Goal: Ask a question

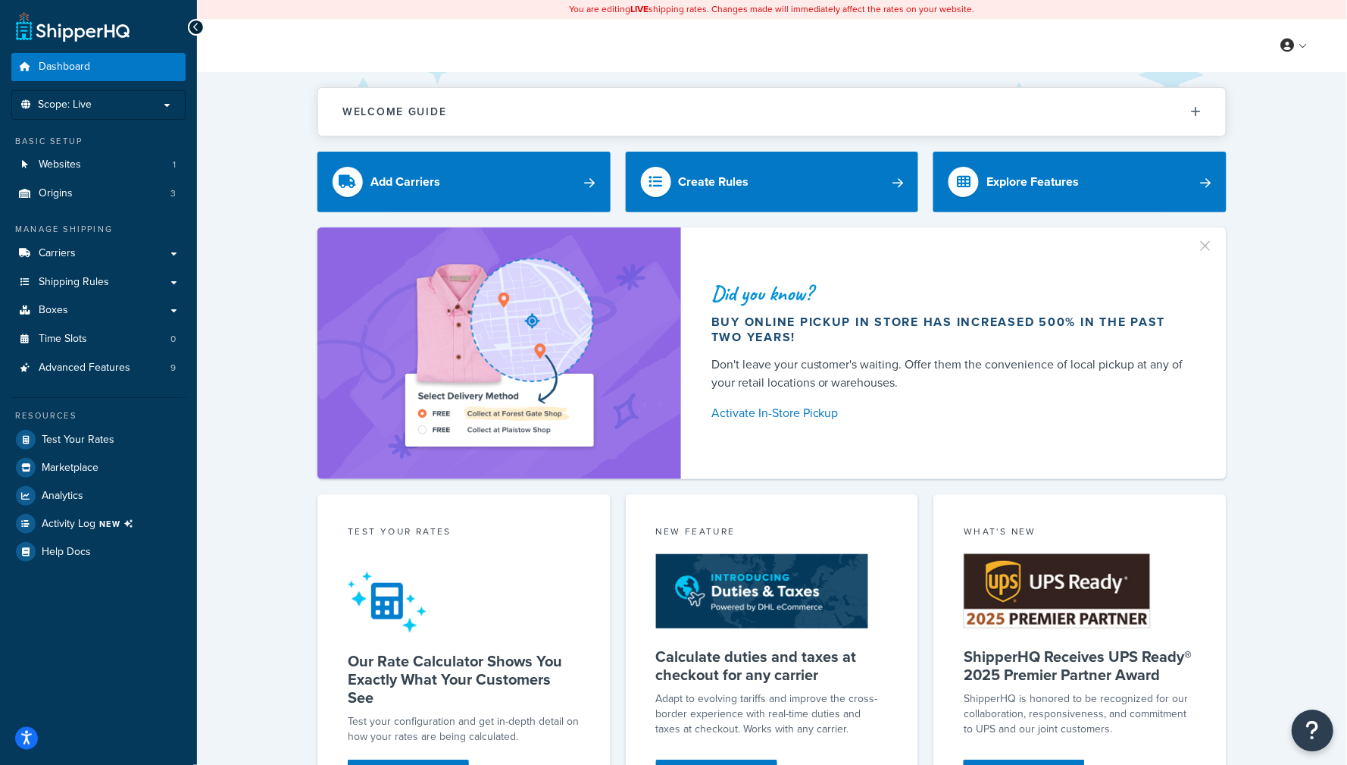
click at [1304, 725] on button "Open Resource Center" at bounding box center [1314, 731] width 42 height 42
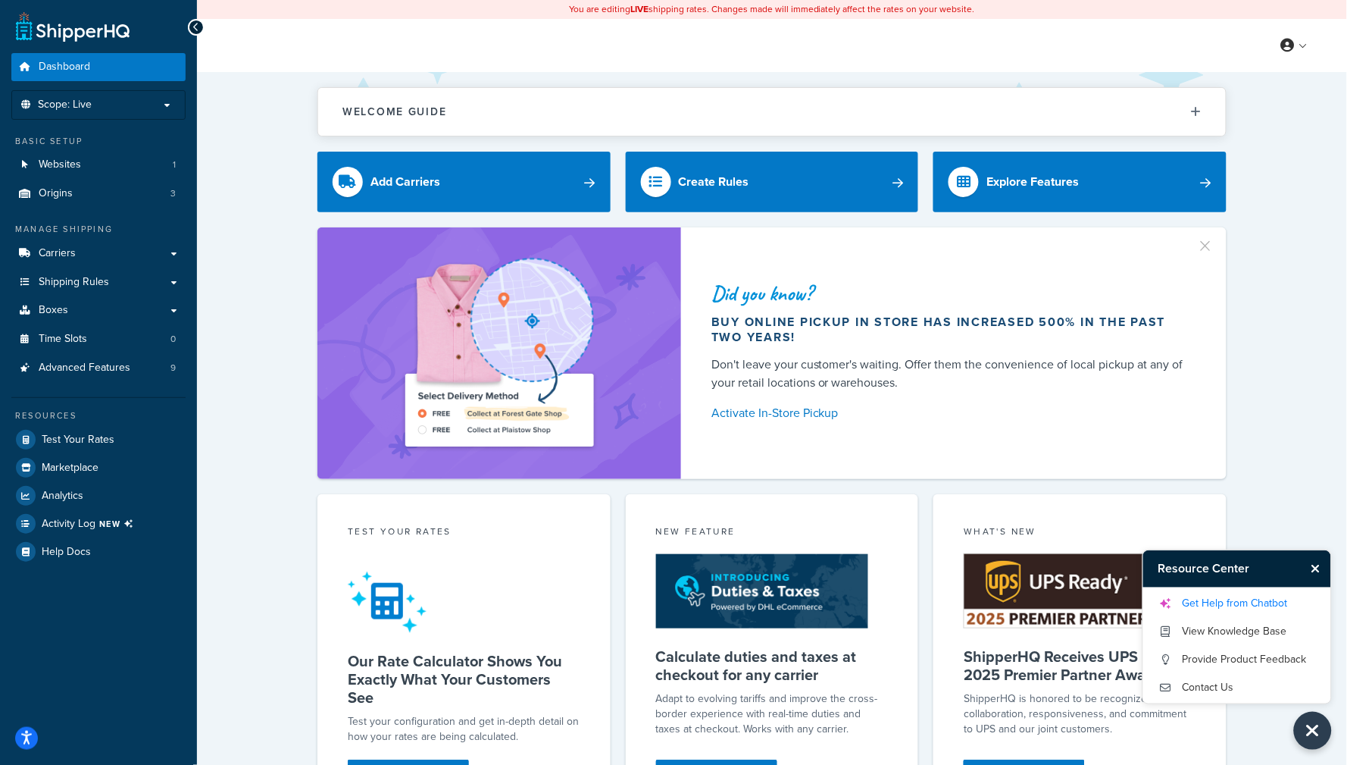
click at [1208, 614] on link "Get Help from Chatbot" at bounding box center [1238, 603] width 158 height 24
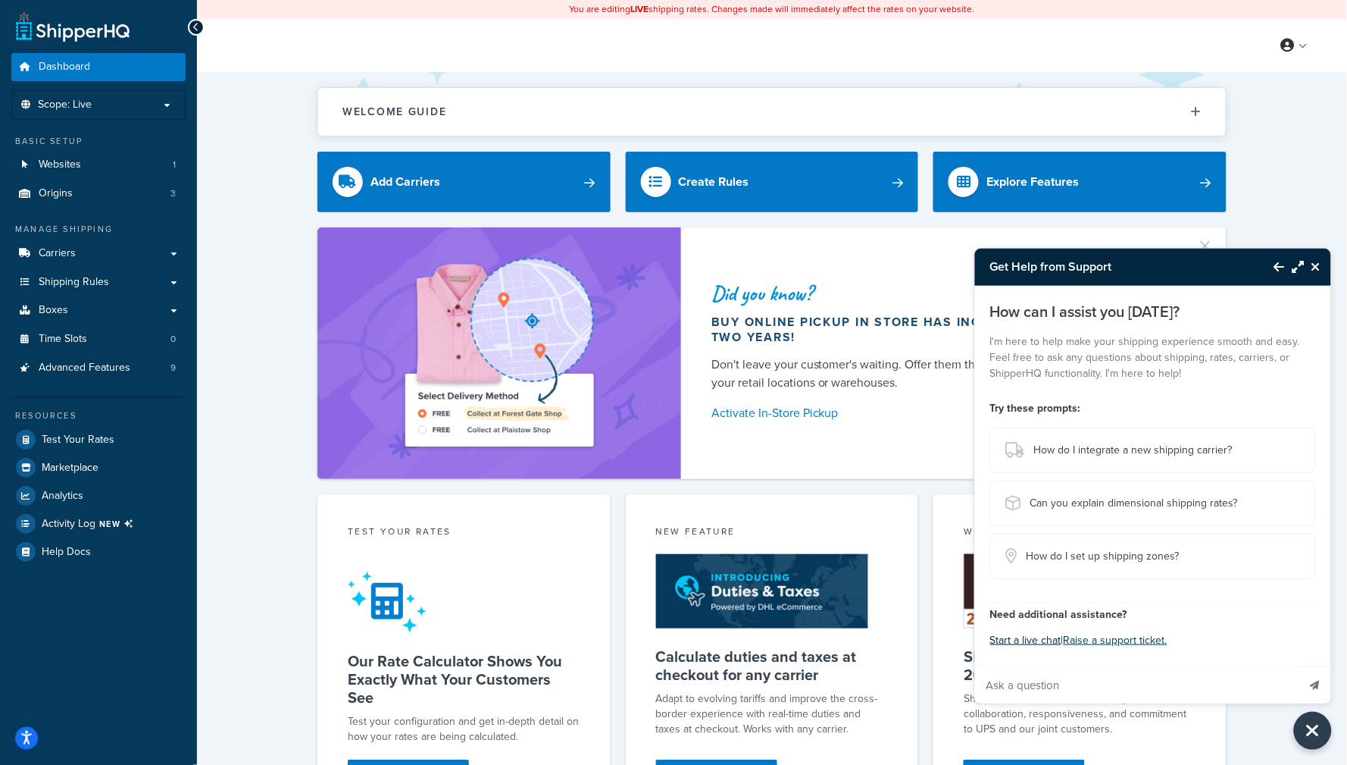
click at [1034, 640] on button "Start a live chat" at bounding box center [1025, 640] width 71 height 21
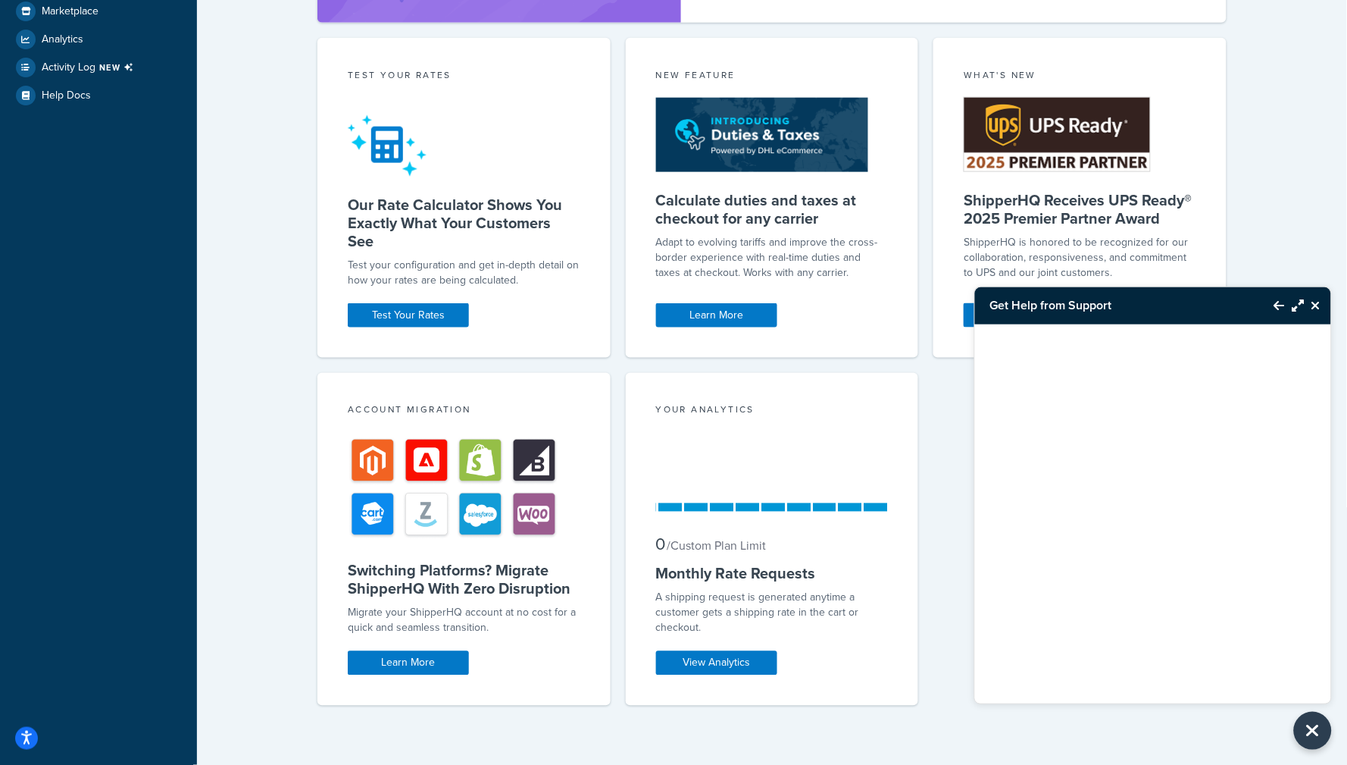
scroll to position [455, 0]
click at [1310, 733] on icon "Close Resource Center" at bounding box center [1313, 730] width 17 height 21
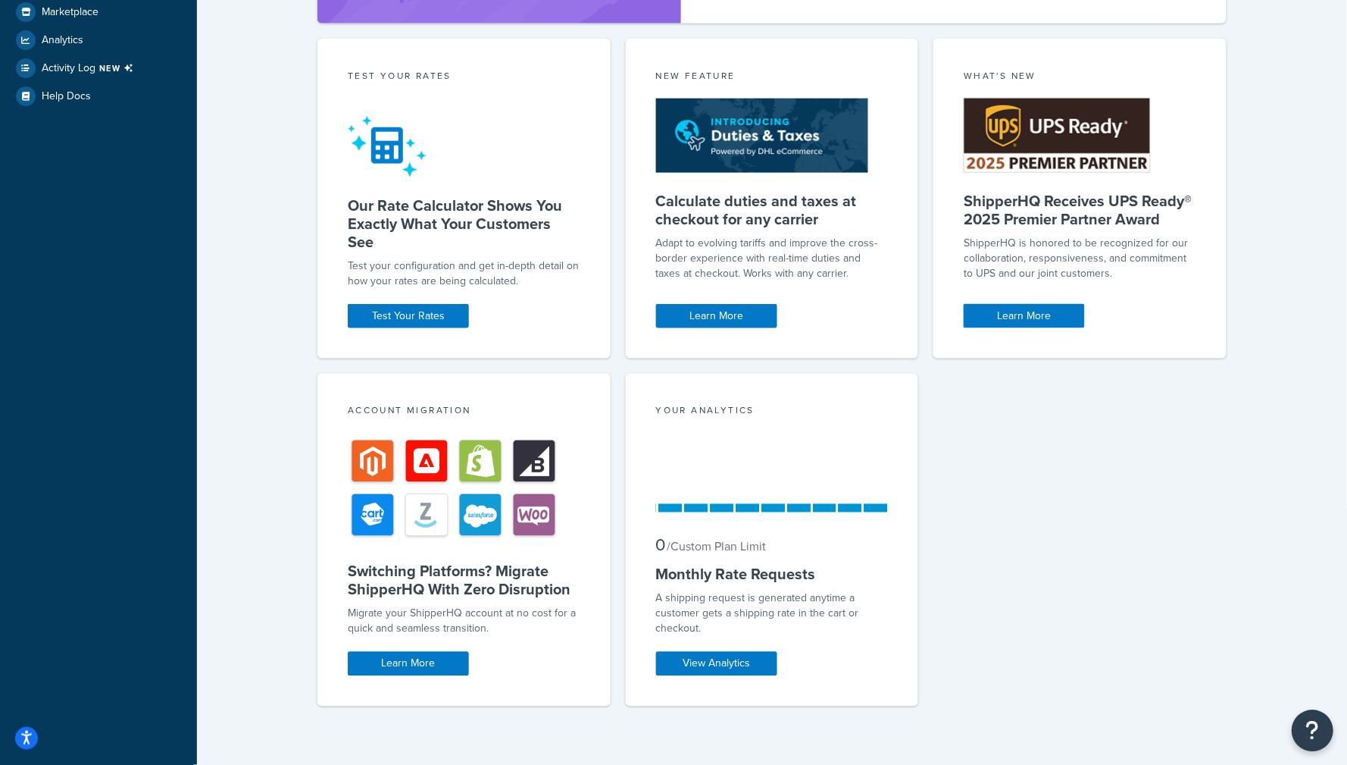
click at [1322, 729] on button "Open Resource Center" at bounding box center [1314, 731] width 42 height 42
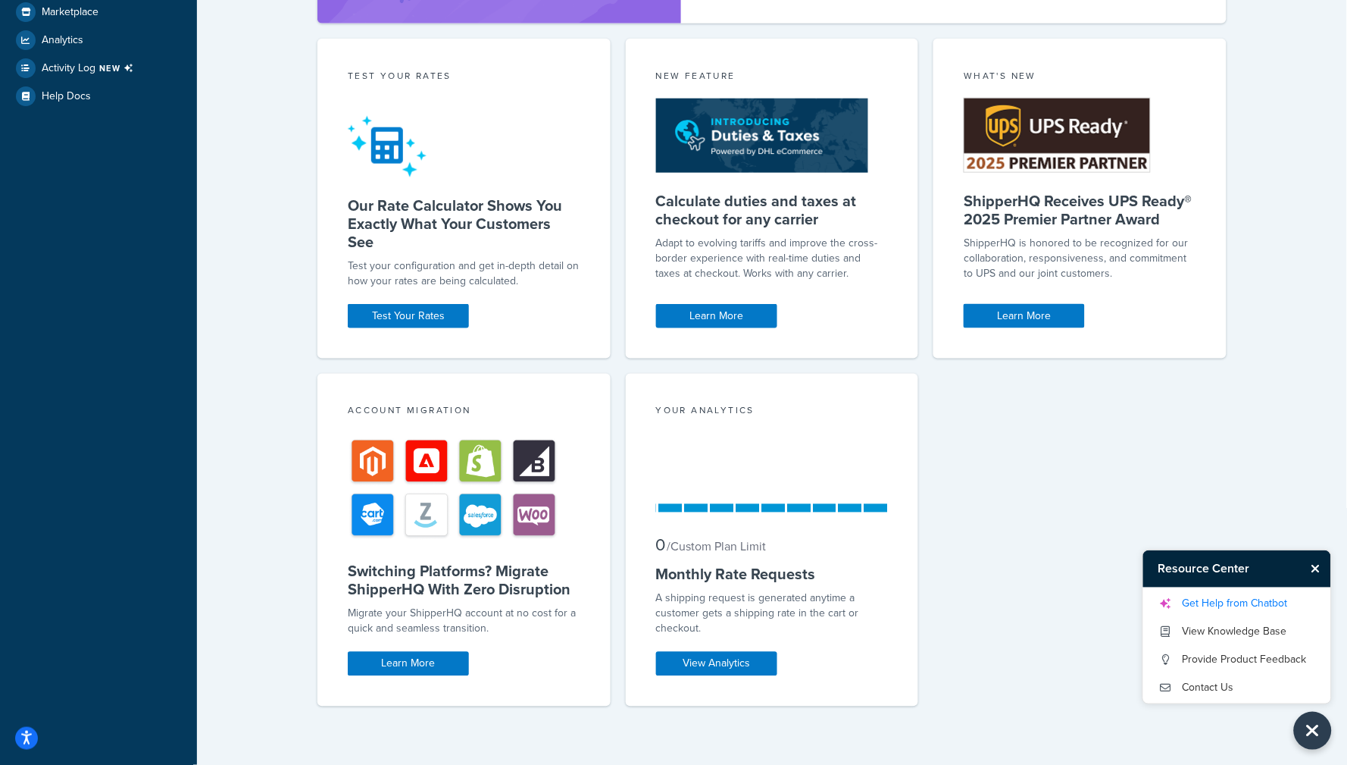
click at [1231, 605] on link "Get Help from Chatbot" at bounding box center [1238, 603] width 158 height 24
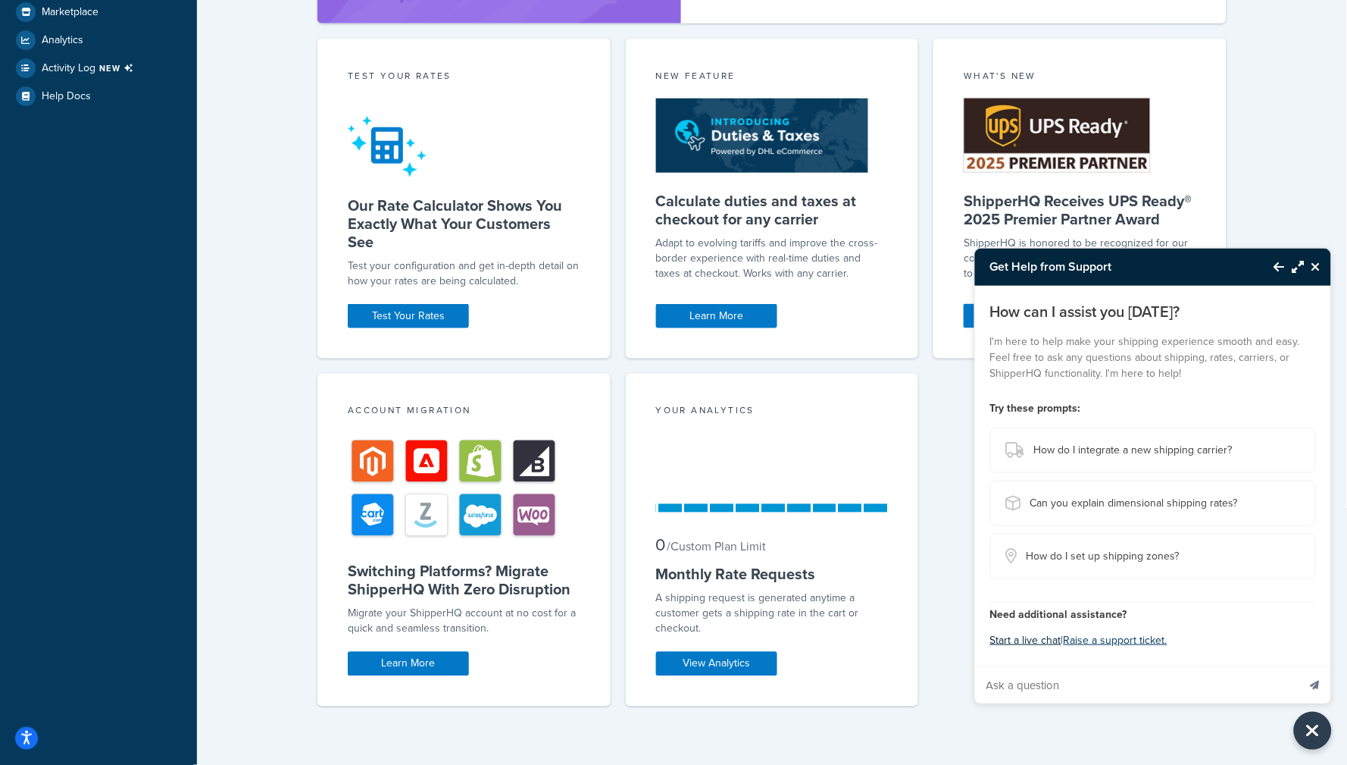
click at [1028, 636] on button "Start a live chat" at bounding box center [1025, 640] width 71 height 21
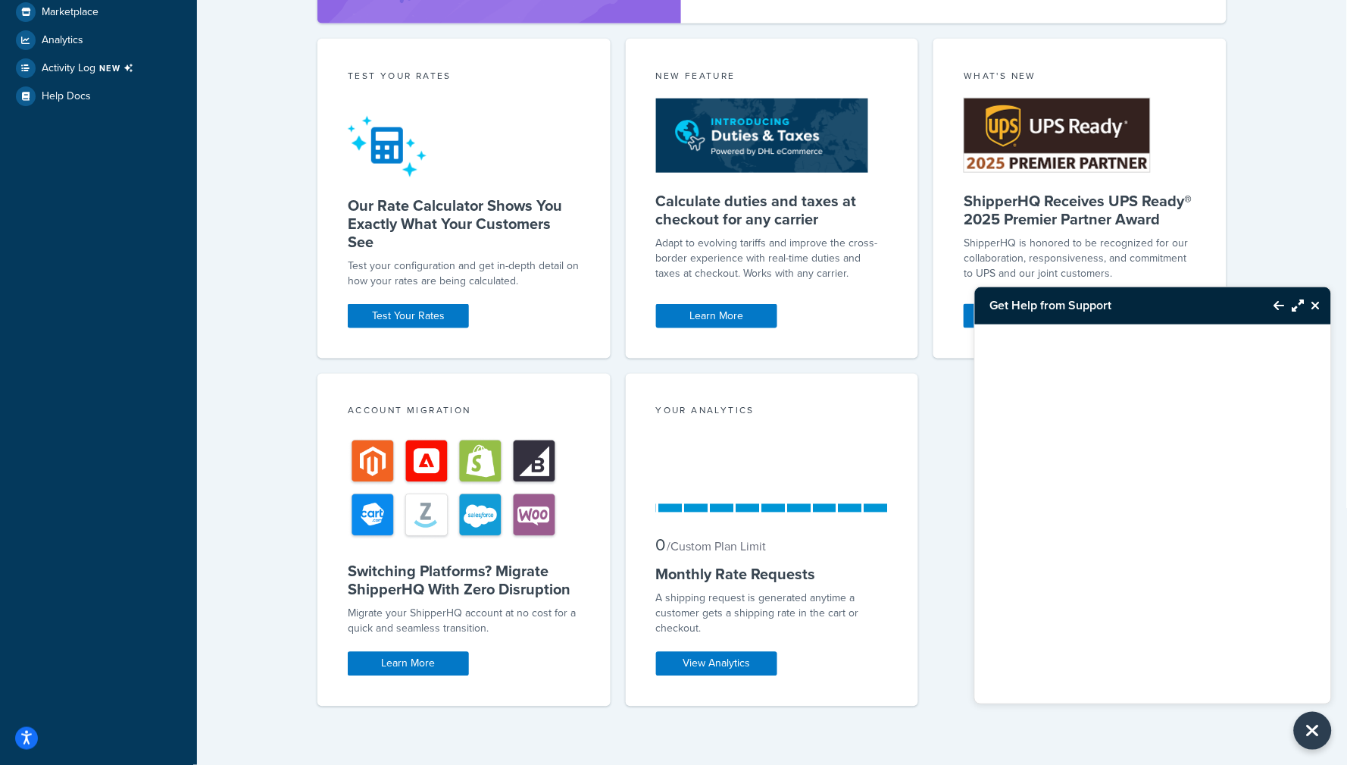
click at [1297, 311] on icon "Maximize Resource Center" at bounding box center [1299, 305] width 12 height 12
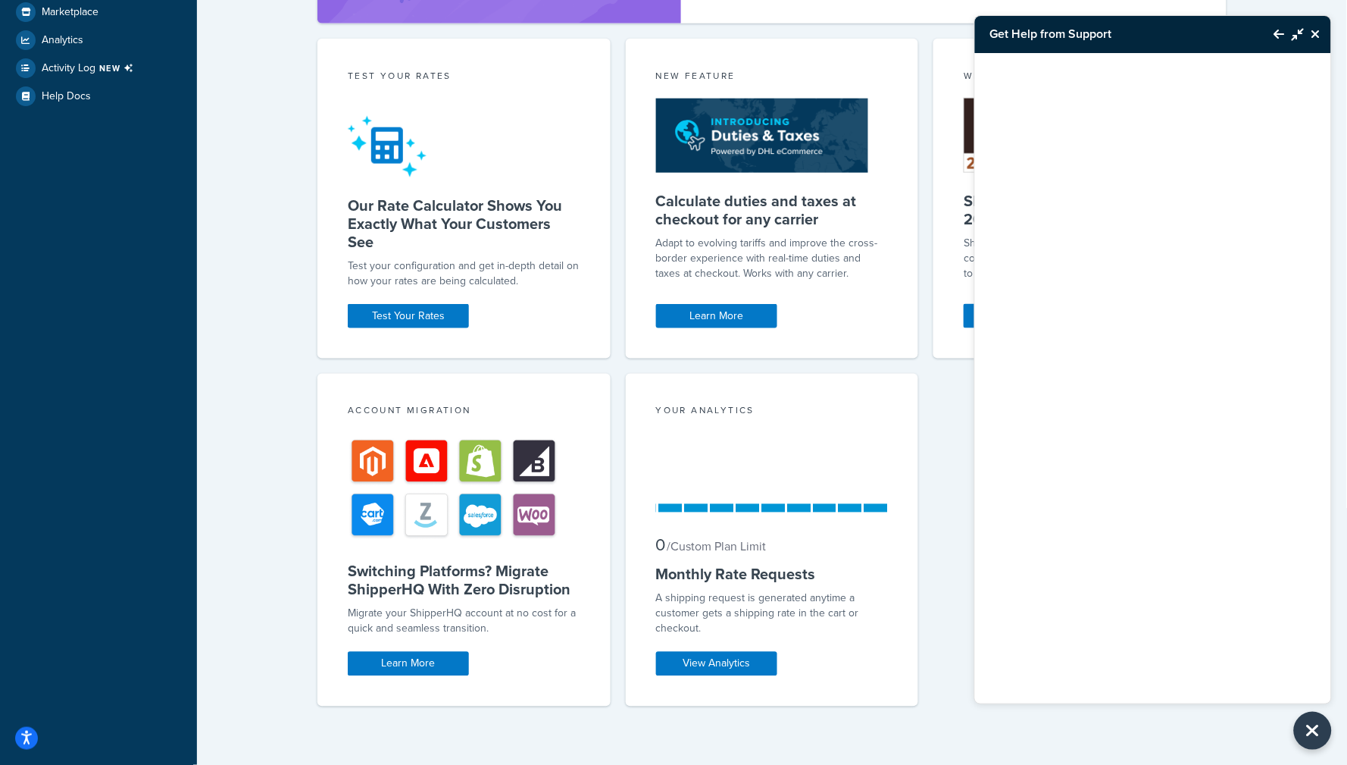
click at [1321, 28] on icon "Close Resource Center" at bounding box center [1316, 34] width 9 height 12
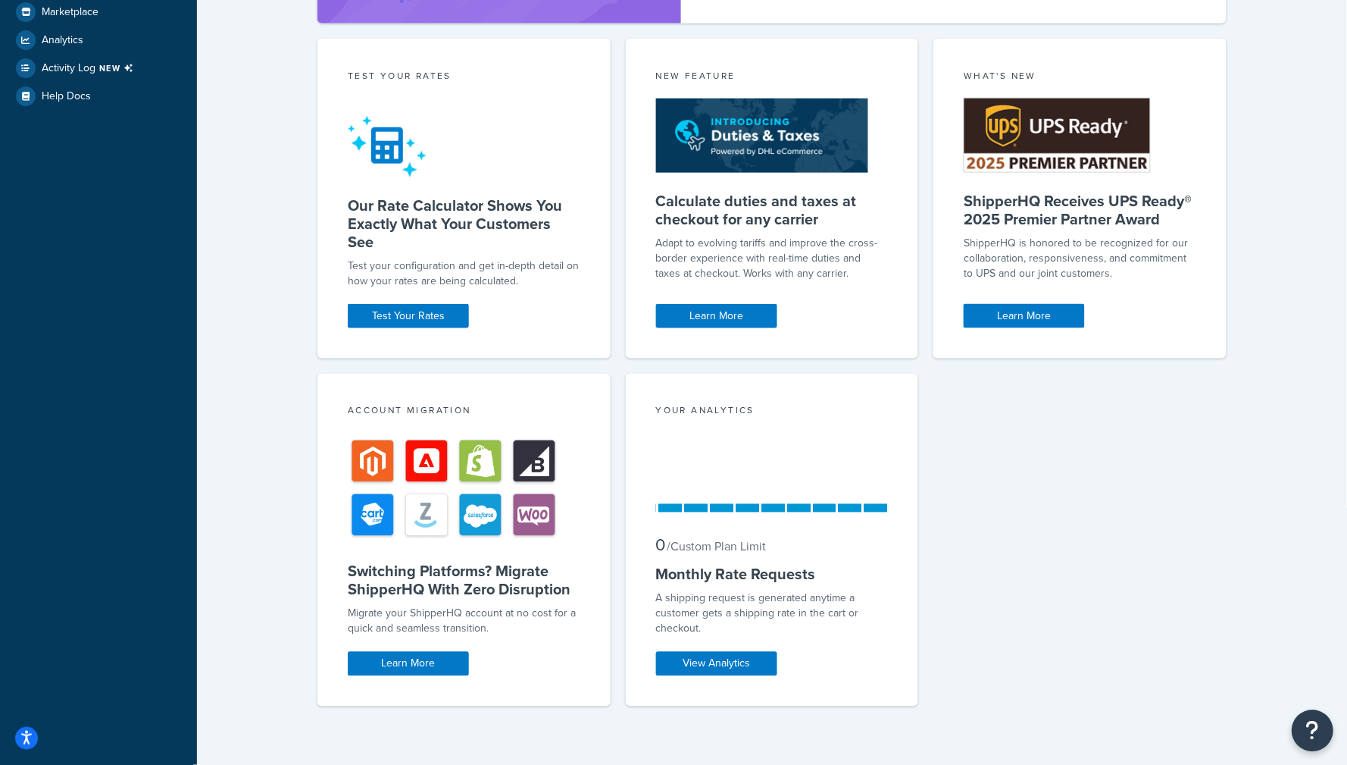
click at [1319, 735] on icon "Open Resource Center" at bounding box center [1313, 730] width 14 height 21
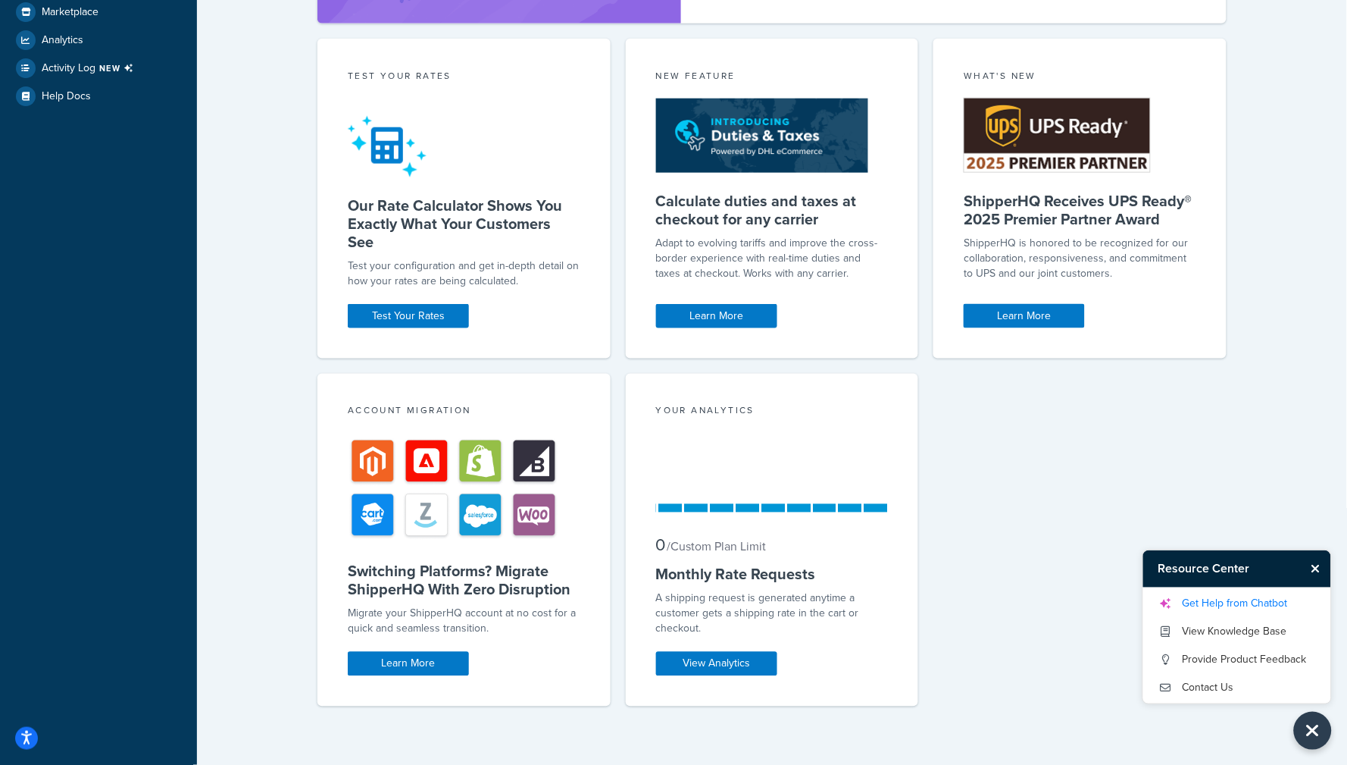
click at [1209, 609] on link "Get Help from Chatbot" at bounding box center [1238, 603] width 158 height 24
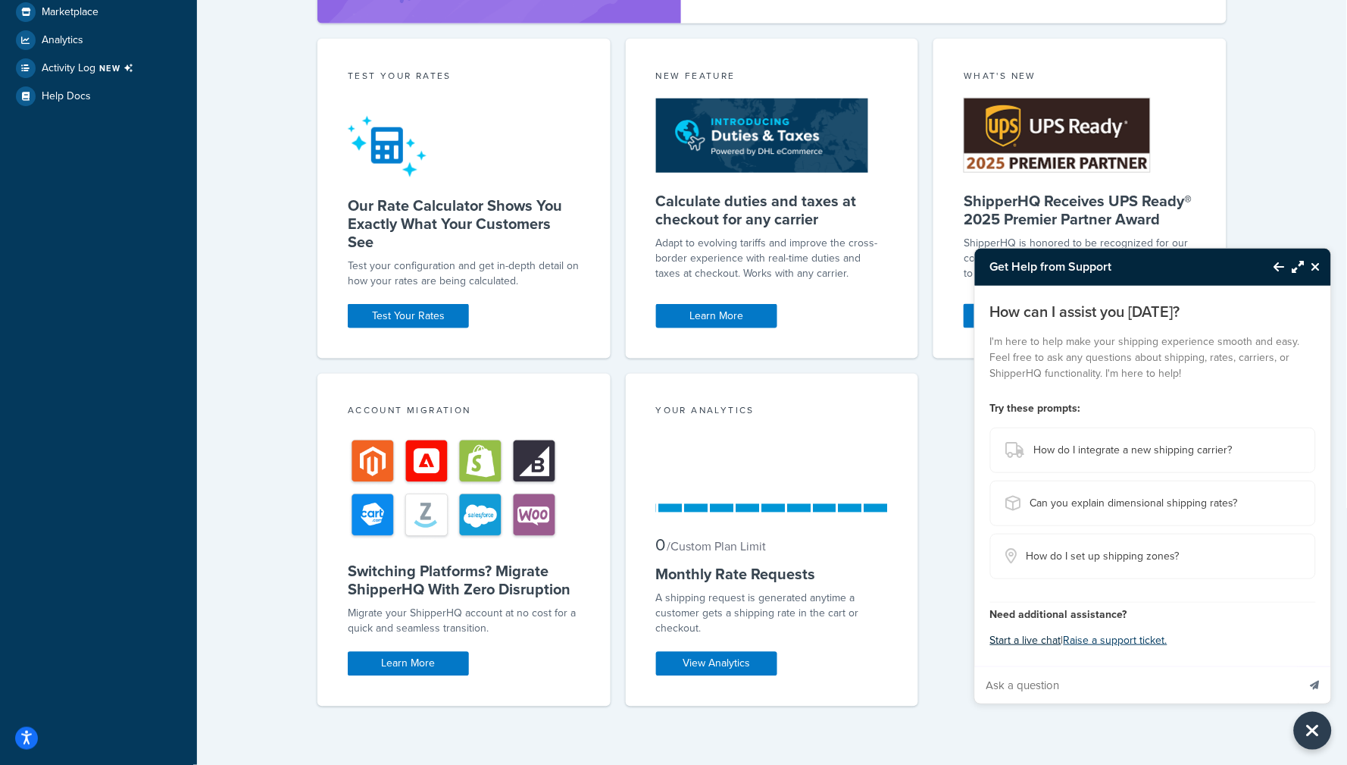
click at [1041, 644] on button "Start a live chat" at bounding box center [1025, 640] width 71 height 21
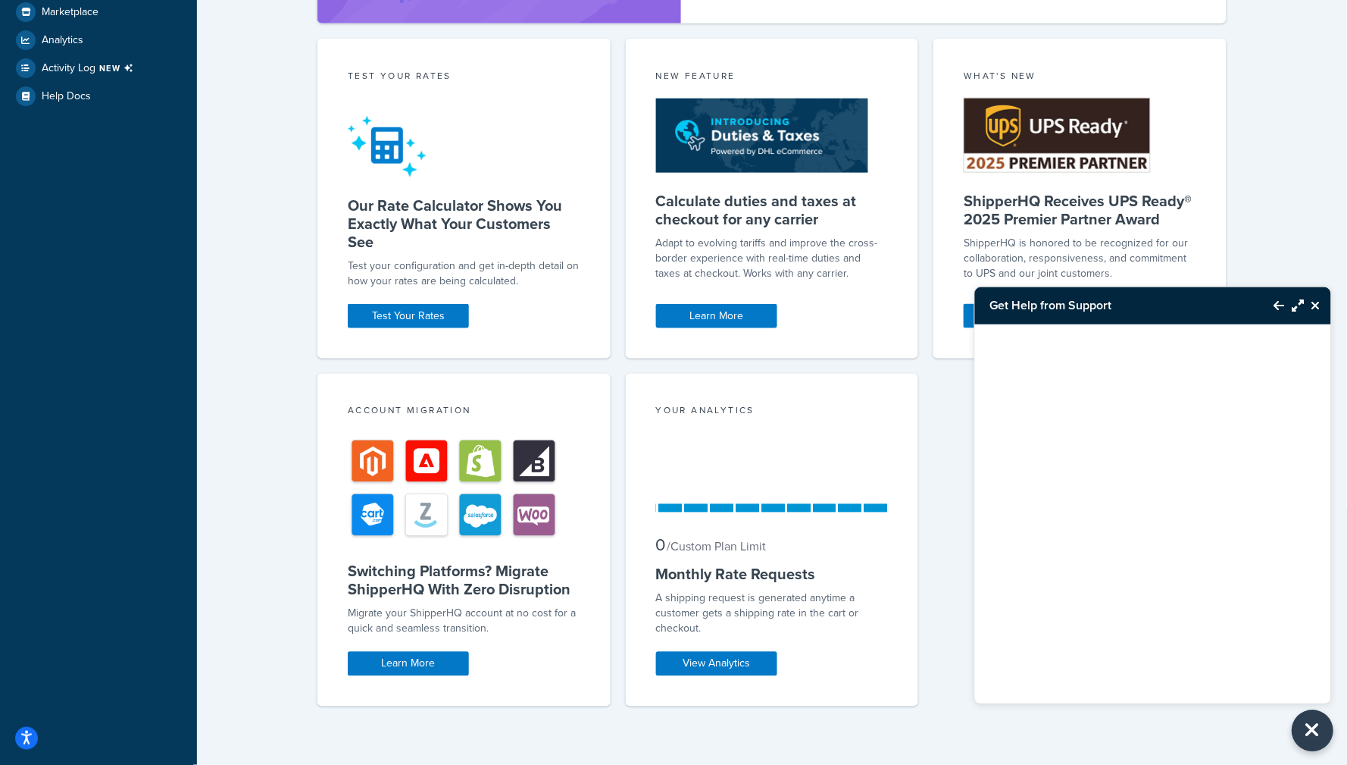
click at [1319, 739] on icon "Close Resource Center" at bounding box center [1313, 730] width 17 height 21
